Goal: Task Accomplishment & Management: Complete application form

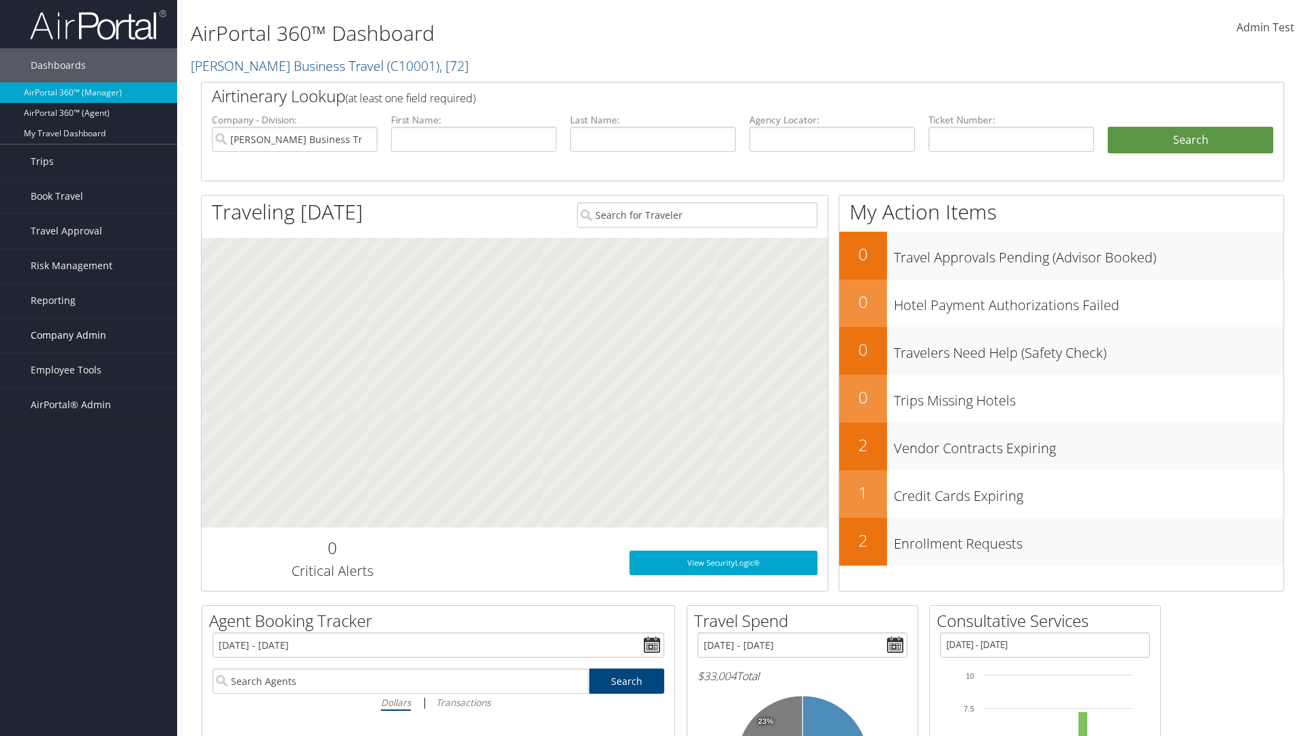
click at [89, 335] on span "Company Admin" at bounding box center [69, 335] width 76 height 34
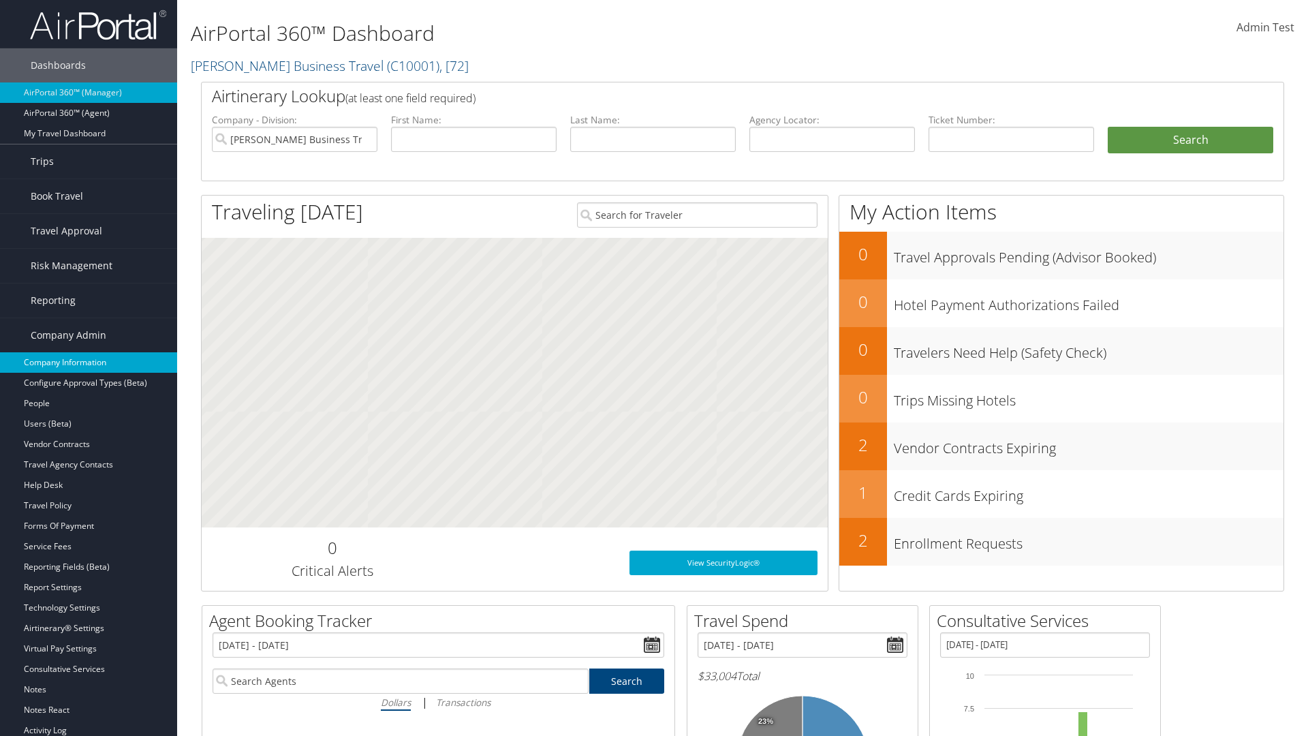
click at [89, 363] on link "Company Information" at bounding box center [88, 362] width 177 height 20
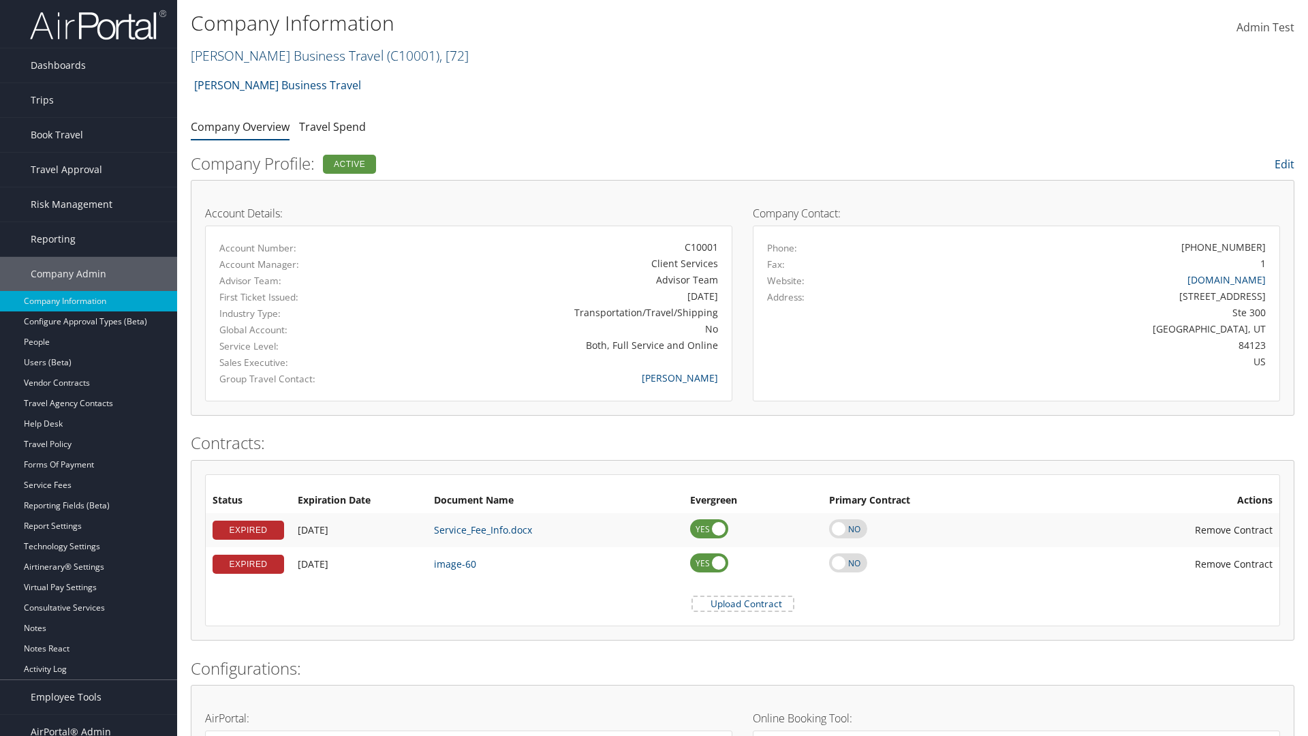
click at [281, 55] on link "Christopherson Business Travel ( C10001 ) , [ 72 ]" at bounding box center [330, 55] width 278 height 18
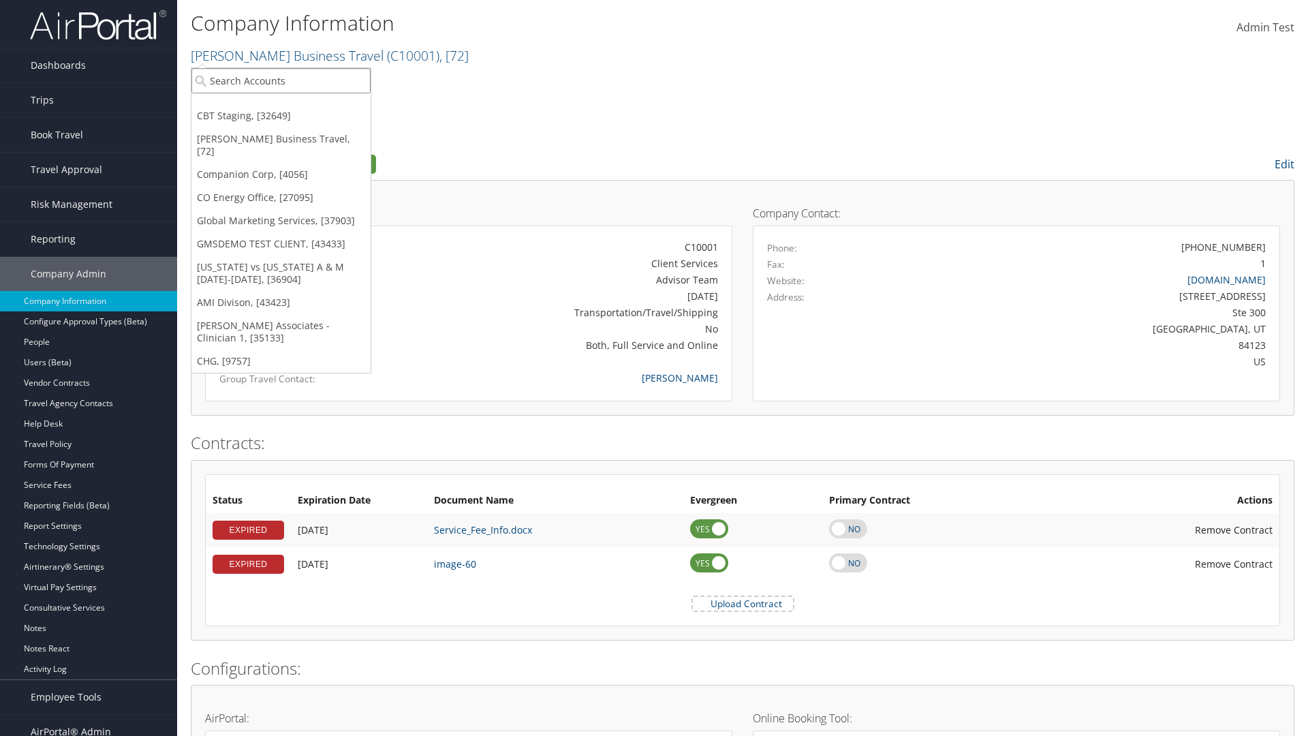
click at [281, 80] on input "search" at bounding box center [280, 80] width 179 height 25
type input "CBTSTG"
click at [281, 106] on div "CBT Staging (CBTSTG), [32649]" at bounding box center [281, 105] width 194 height 12
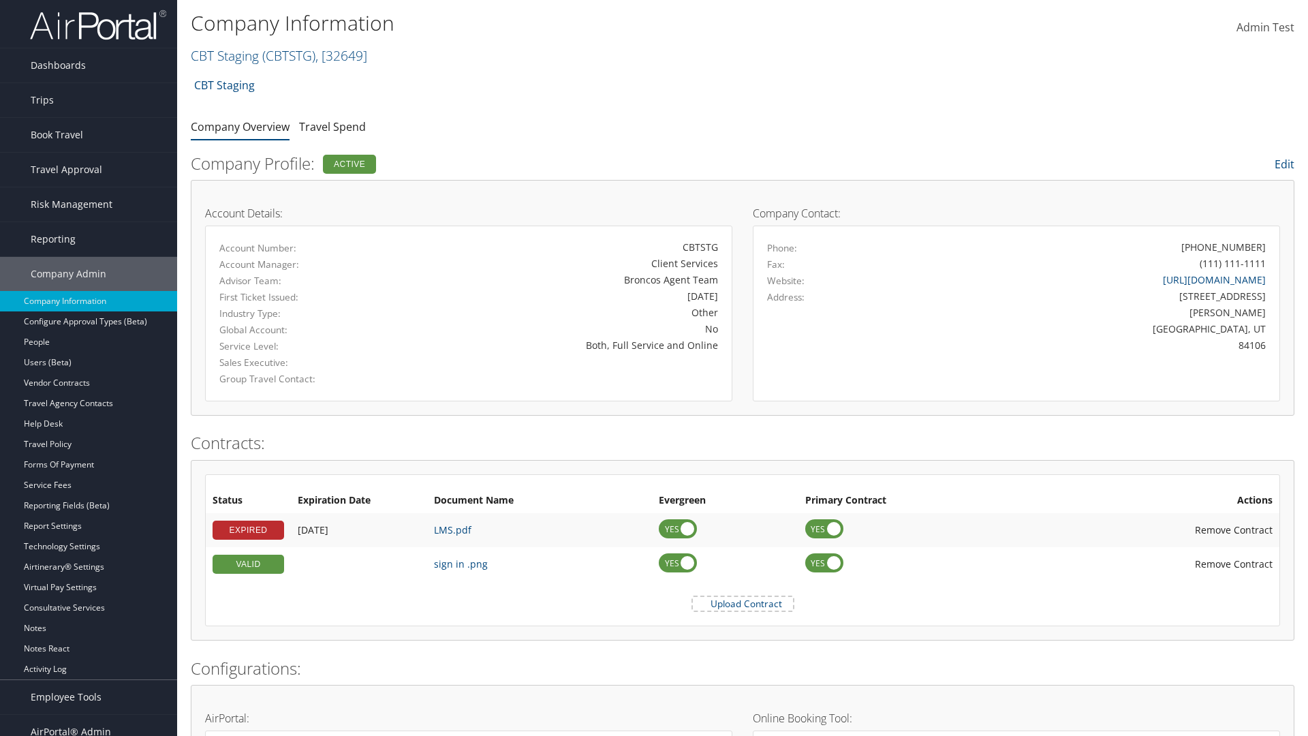
scroll to position [632, 0]
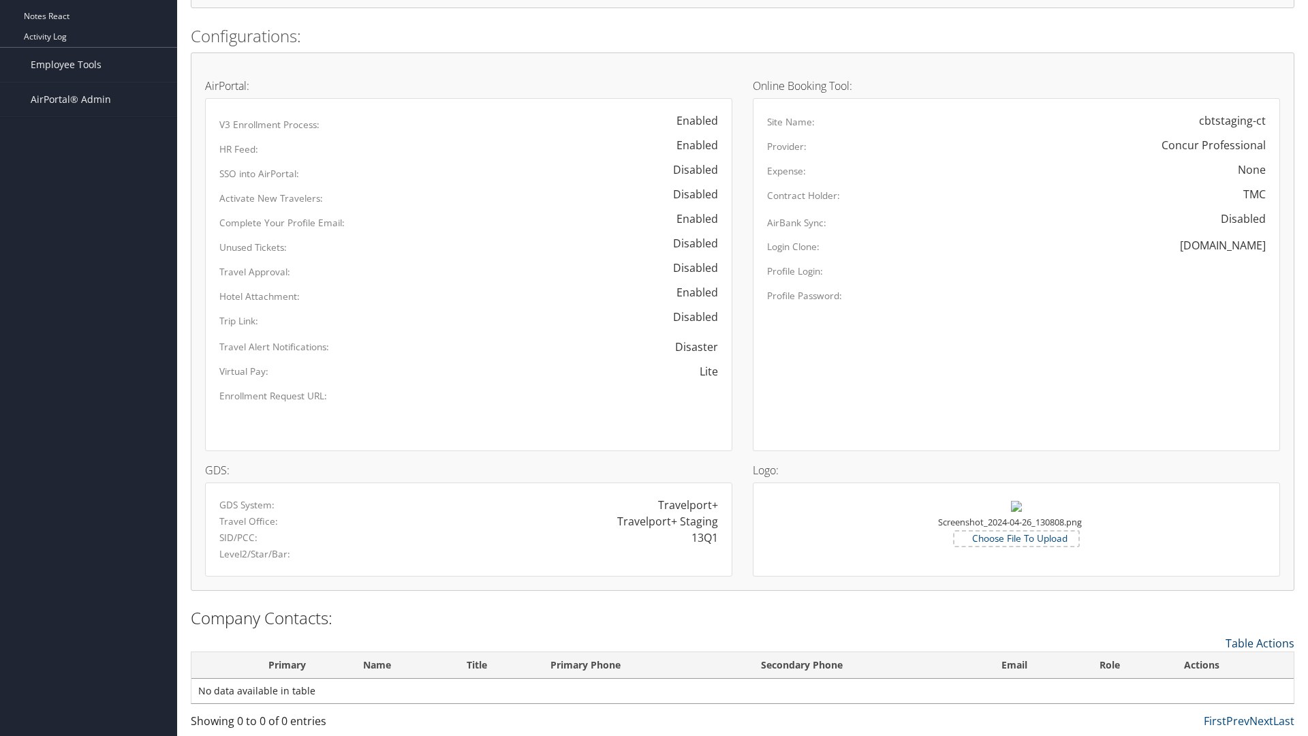
click at [1260, 643] on link "Table Actions" at bounding box center [1260, 643] width 69 height 15
click at [1204, 664] on link "New Contact" at bounding box center [1204, 664] width 179 height 23
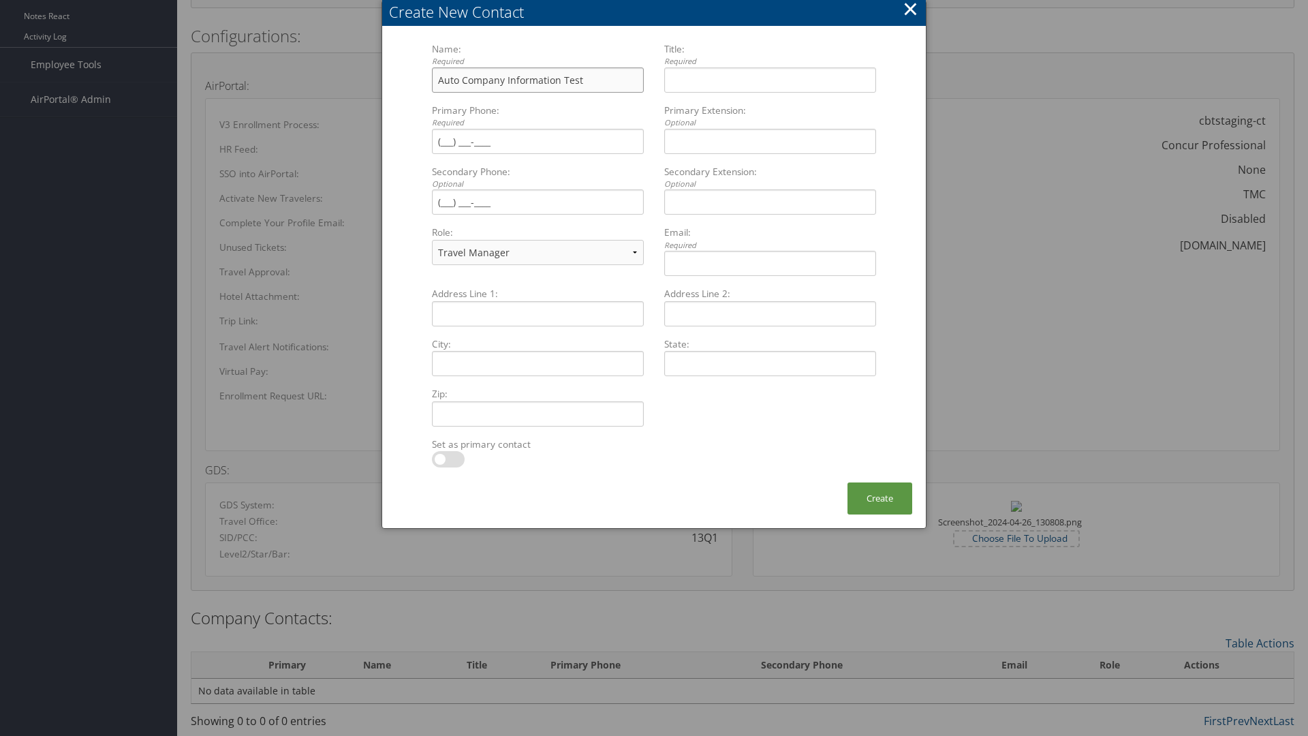
type input "Auto Company Information Test"
type input "Company Information Title"
type input "(801) 534-4900"
select select "EX"
type input "(801) 534-4900"
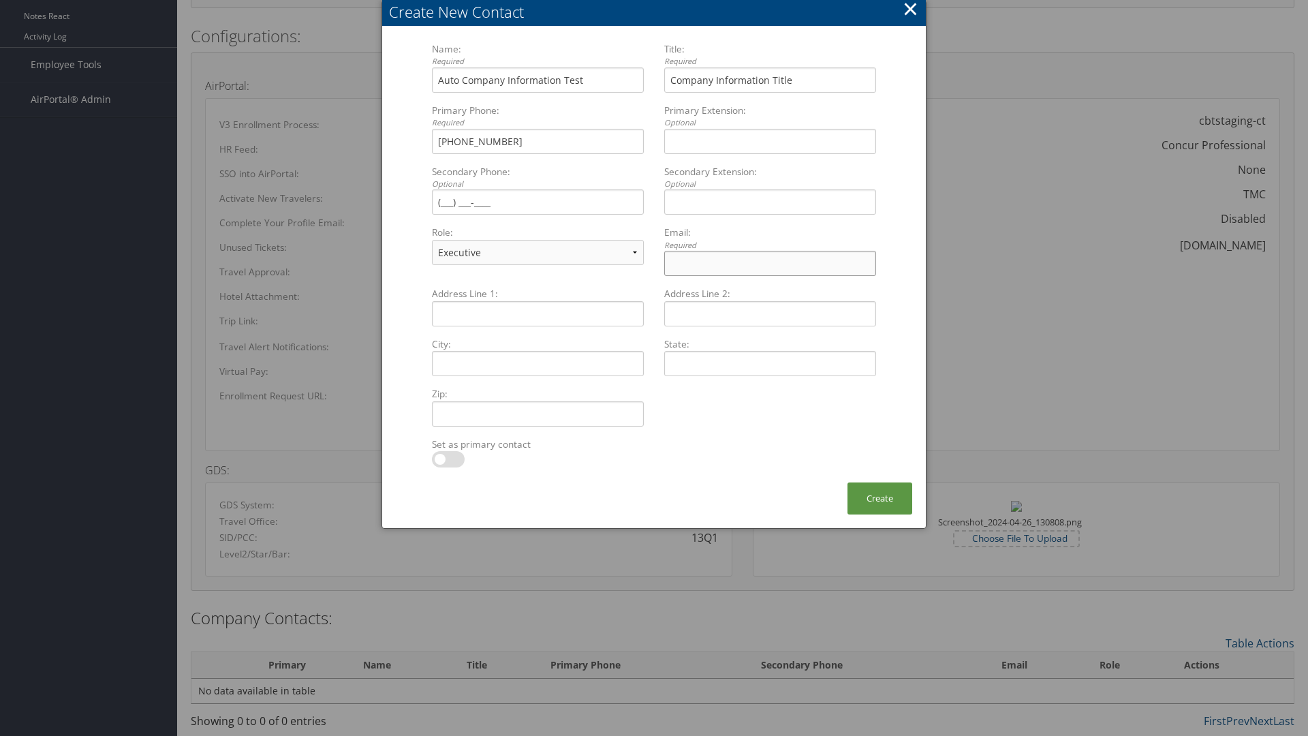
type input "t"
